Goal: Task Accomplishment & Management: Manage account settings

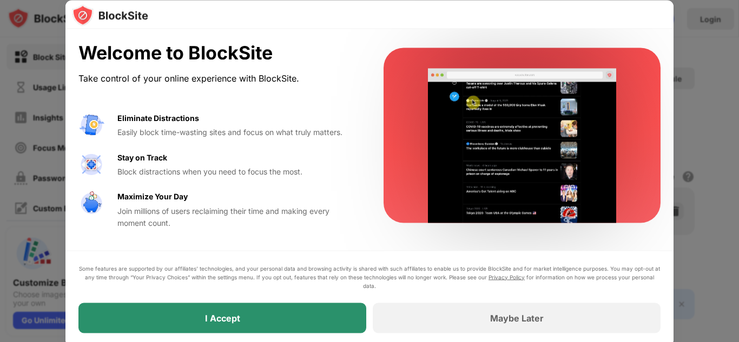
click at [319, 315] on div "I Accept" at bounding box center [222, 318] width 288 height 30
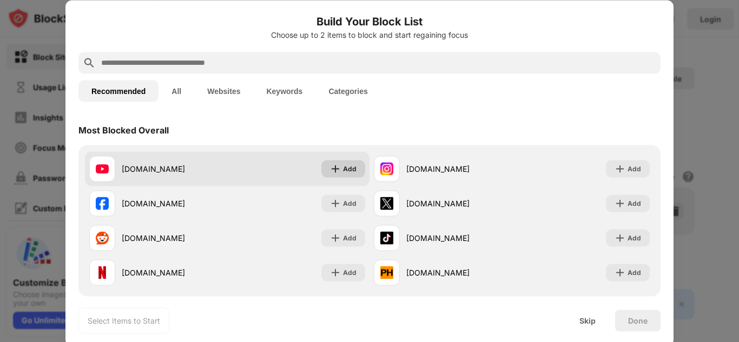
click at [335, 169] on img at bounding box center [335, 168] width 11 height 11
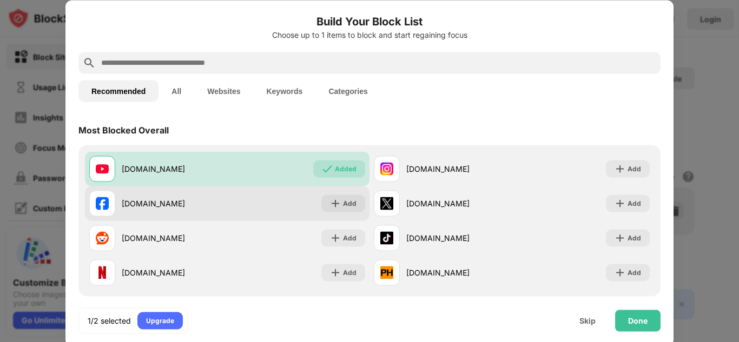
scroll to position [7, 0]
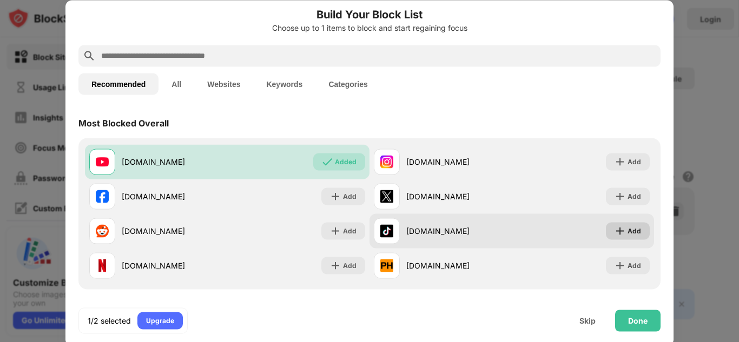
click at [635, 229] on div "Add" at bounding box center [634, 230] width 14 height 11
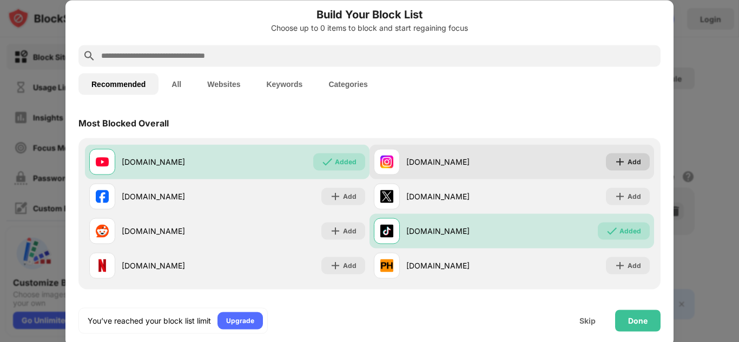
click at [637, 162] on div "Add" at bounding box center [634, 161] width 14 height 11
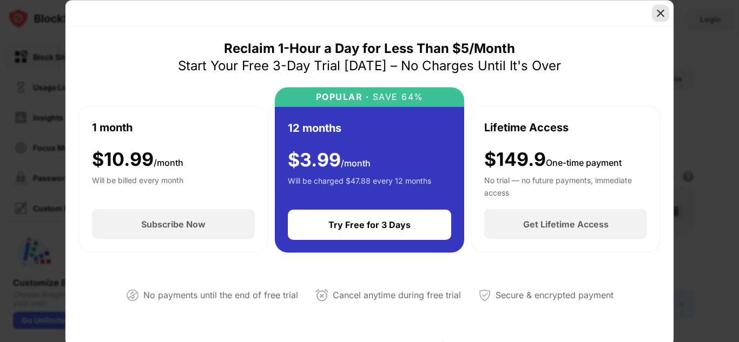
click at [664, 14] on img at bounding box center [660, 13] width 11 height 11
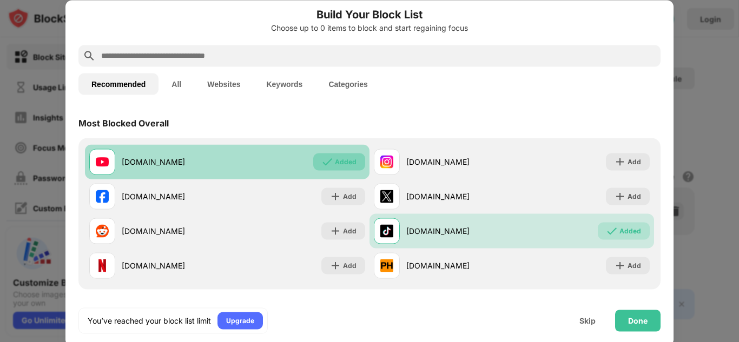
click at [335, 156] on div "Added" at bounding box center [346, 161] width 22 height 11
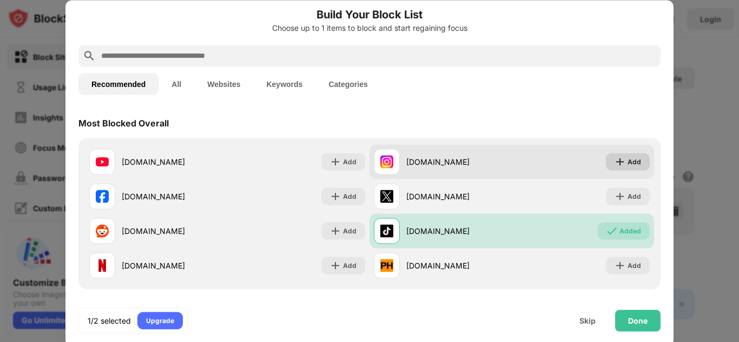
click at [616, 166] on img at bounding box center [619, 161] width 11 height 11
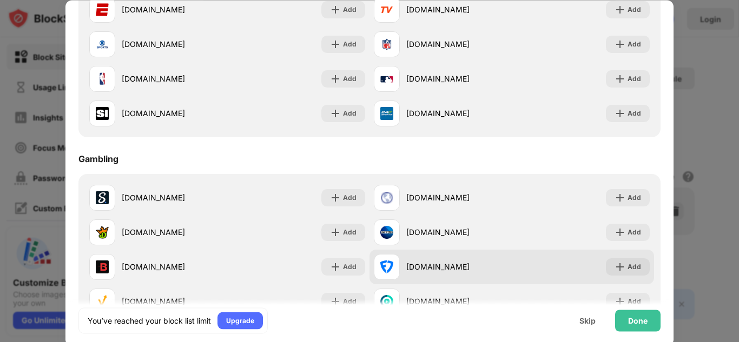
scroll to position [918, 0]
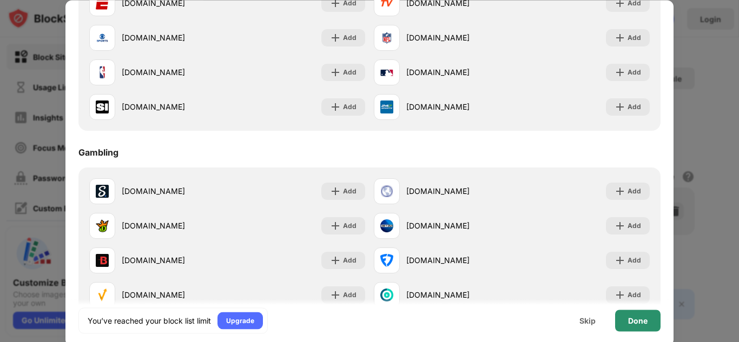
click at [633, 317] on div "Done" at bounding box center [637, 320] width 19 height 9
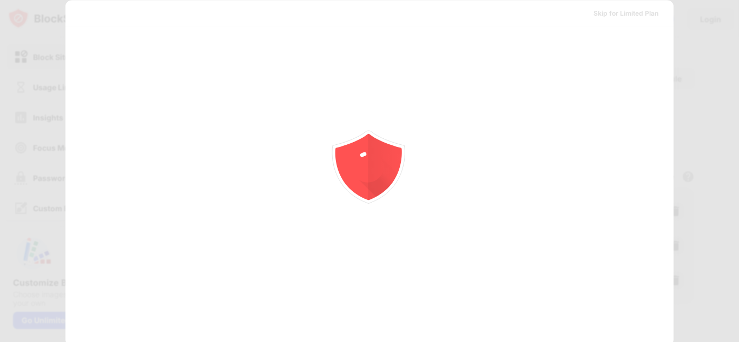
scroll to position [0, 0]
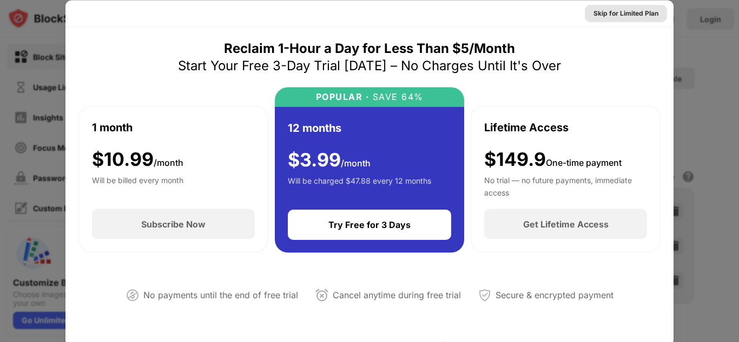
click at [610, 16] on div "Skip for Limited Plan" at bounding box center [625, 13] width 65 height 11
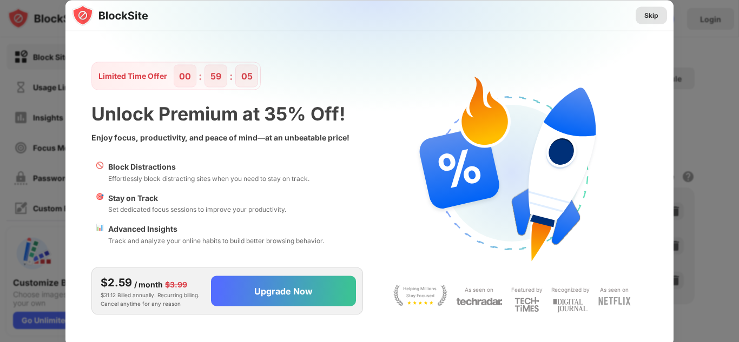
click at [654, 14] on div "Skip" at bounding box center [651, 15] width 14 height 11
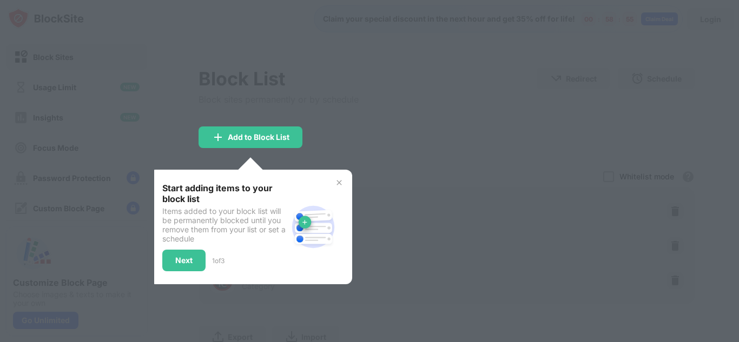
click at [352, 170] on div at bounding box center [369, 171] width 739 height 342
click at [254, 141] on div "Add to Block List" at bounding box center [259, 137] width 62 height 9
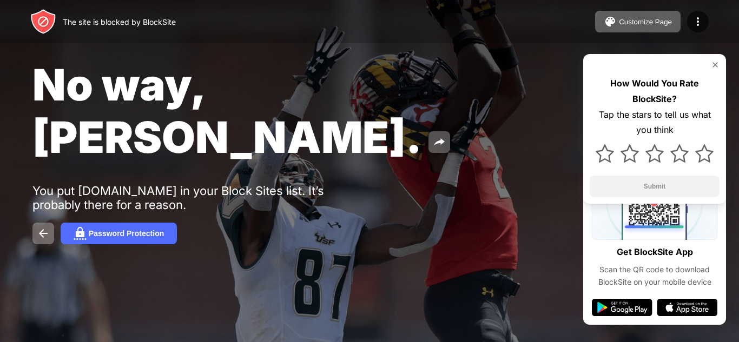
click at [716, 61] on img at bounding box center [714, 65] width 9 height 9
